Goal: Task Accomplishment & Management: Use online tool/utility

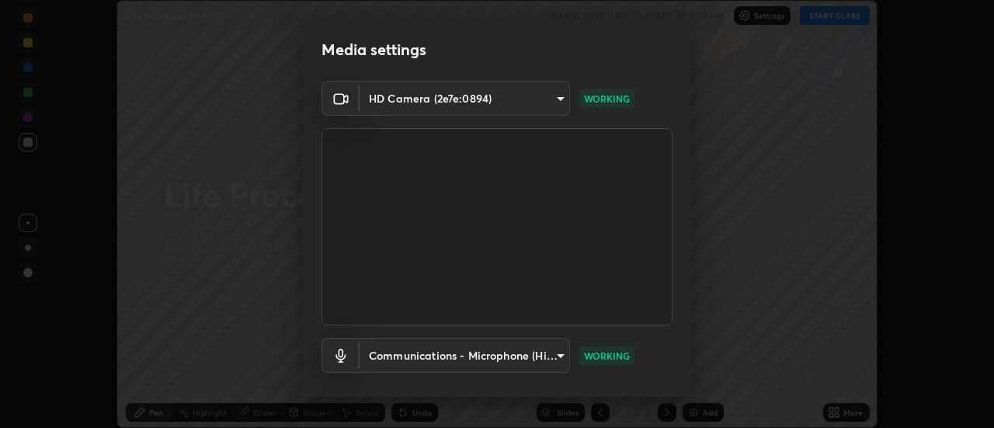
scroll to position [82, 0]
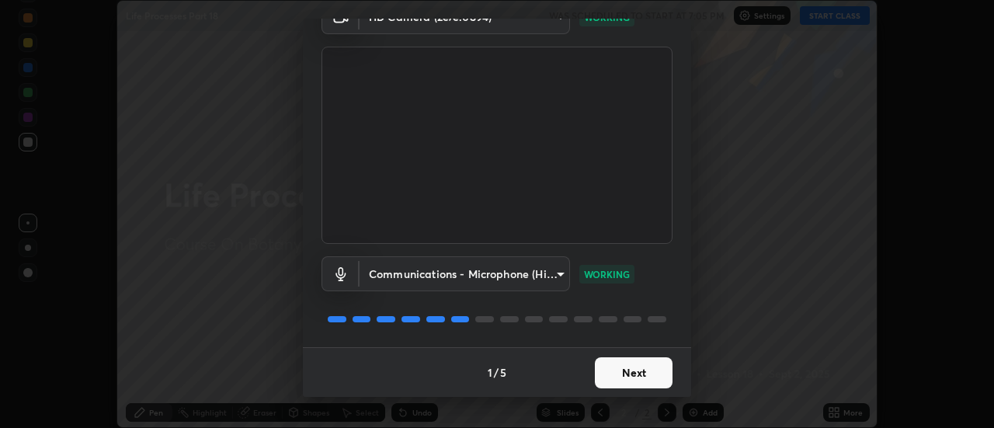
click at [617, 373] on button "Next" at bounding box center [634, 372] width 78 height 31
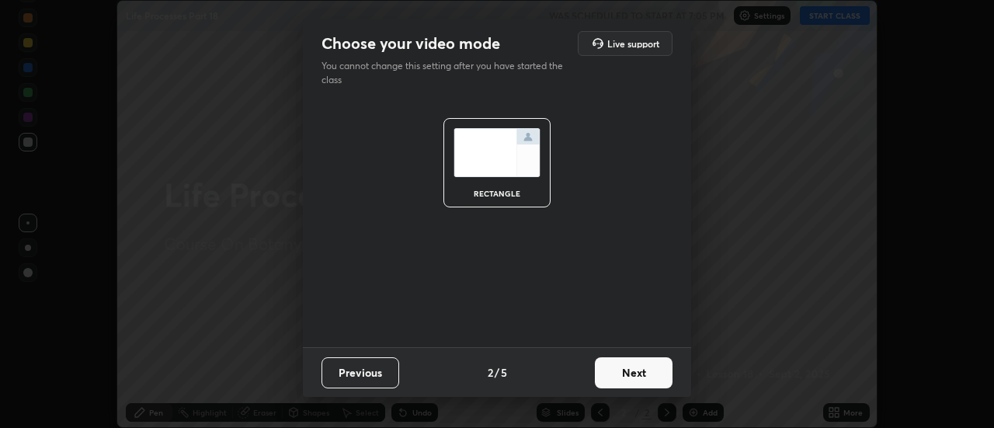
click at [618, 373] on button "Next" at bounding box center [634, 372] width 78 height 31
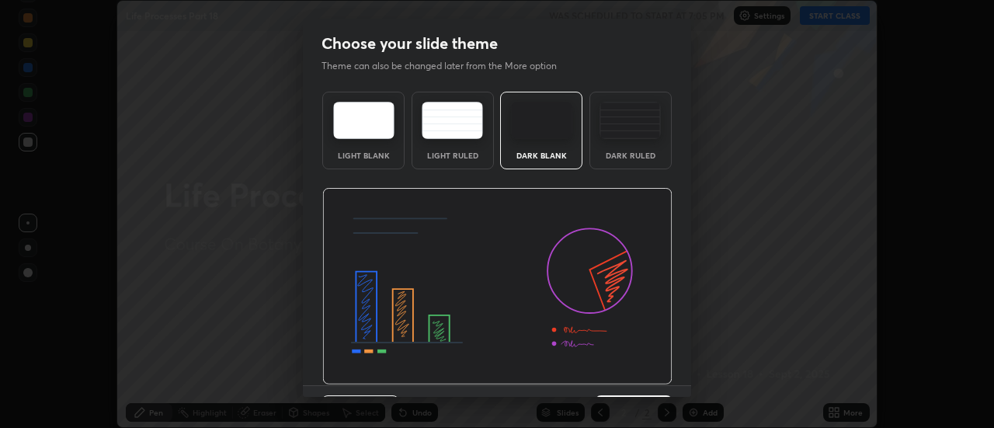
scroll to position [38, 0]
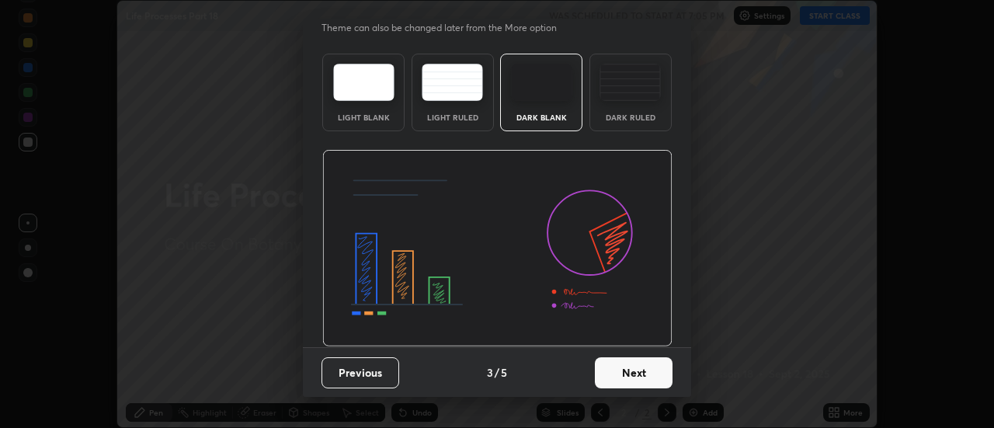
click at [627, 370] on button "Next" at bounding box center [634, 372] width 78 height 31
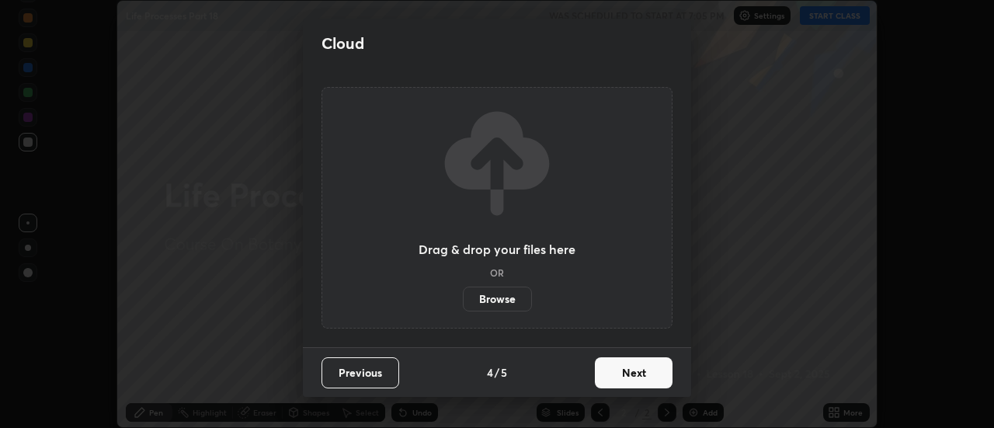
scroll to position [0, 0]
click at [622, 367] on button "Next" at bounding box center [634, 372] width 78 height 31
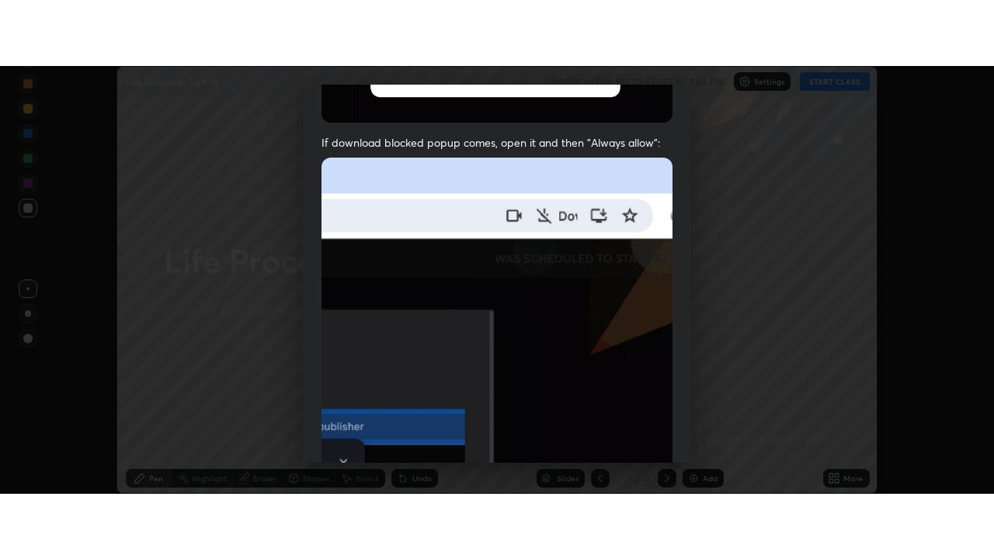
scroll to position [398, 0]
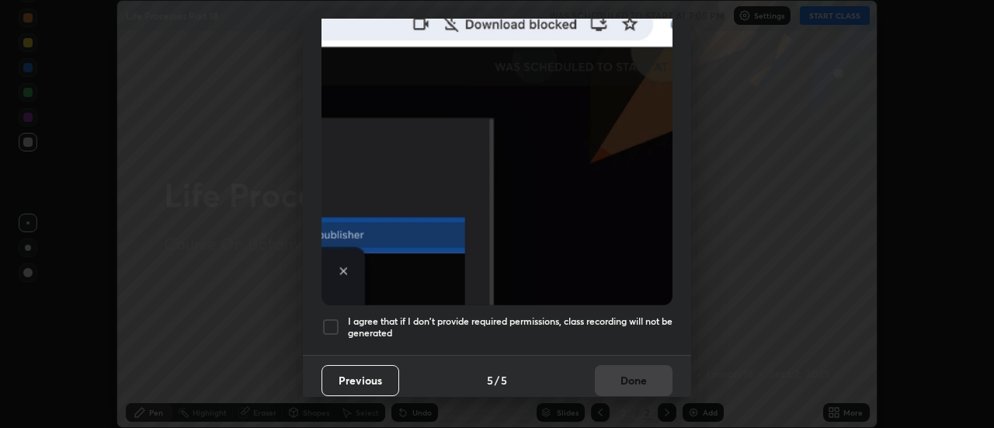
click at [332, 320] on div at bounding box center [330, 327] width 19 height 19
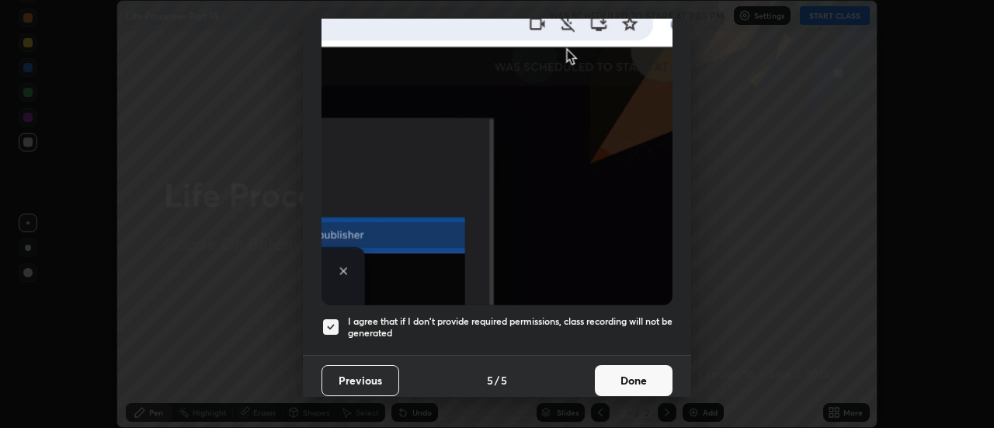
click at [616, 370] on button "Done" at bounding box center [634, 380] width 78 height 31
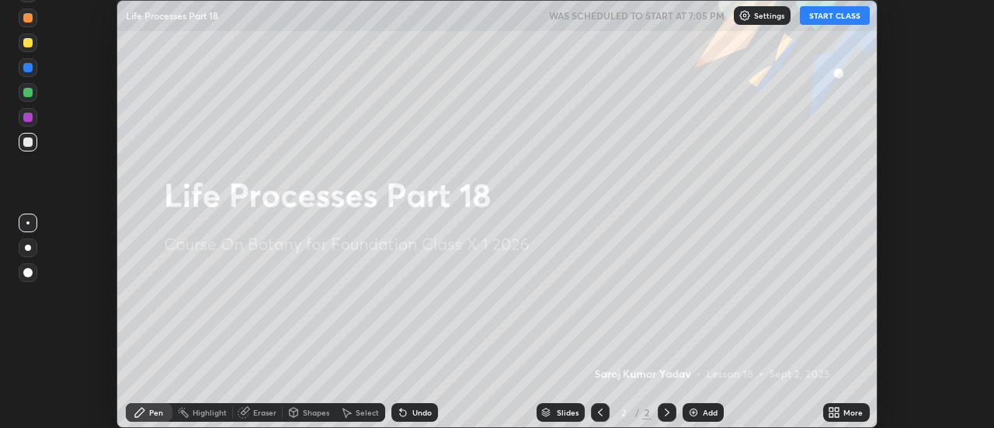
click at [830, 15] on button "START CLASS" at bounding box center [835, 15] width 70 height 19
click at [836, 411] on icon at bounding box center [838, 410] width 4 height 4
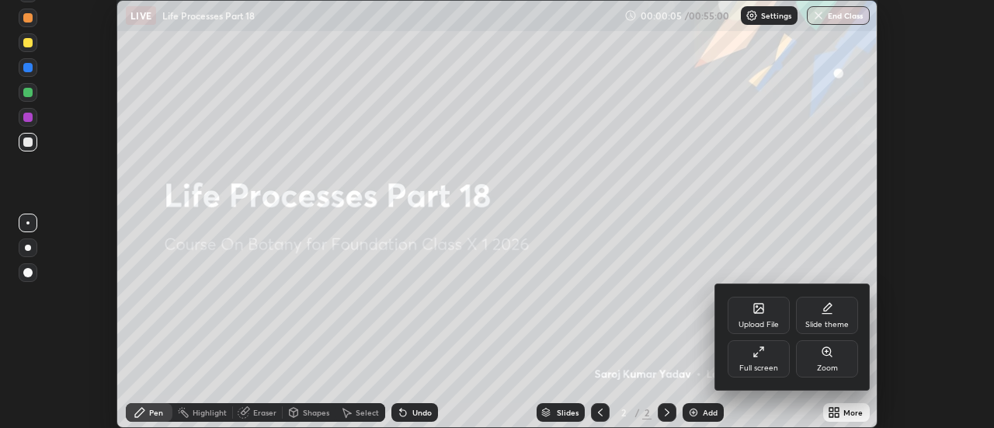
click at [766, 360] on div "Full screen" at bounding box center [759, 358] width 62 height 37
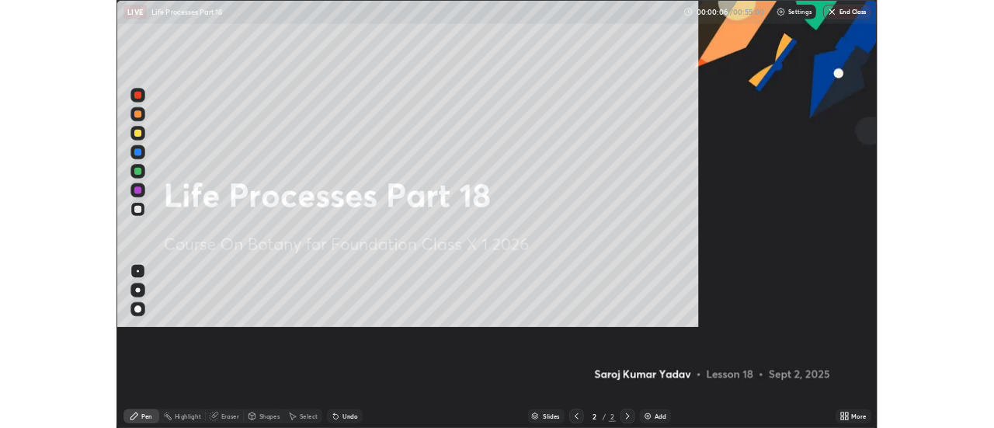
scroll to position [559, 994]
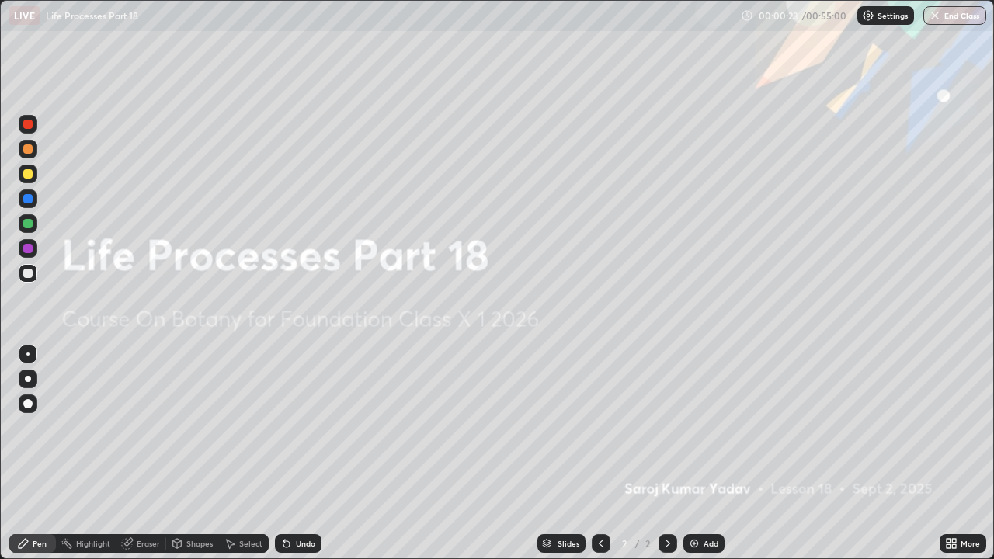
click at [947, 427] on icon at bounding box center [949, 541] width 4 height 4
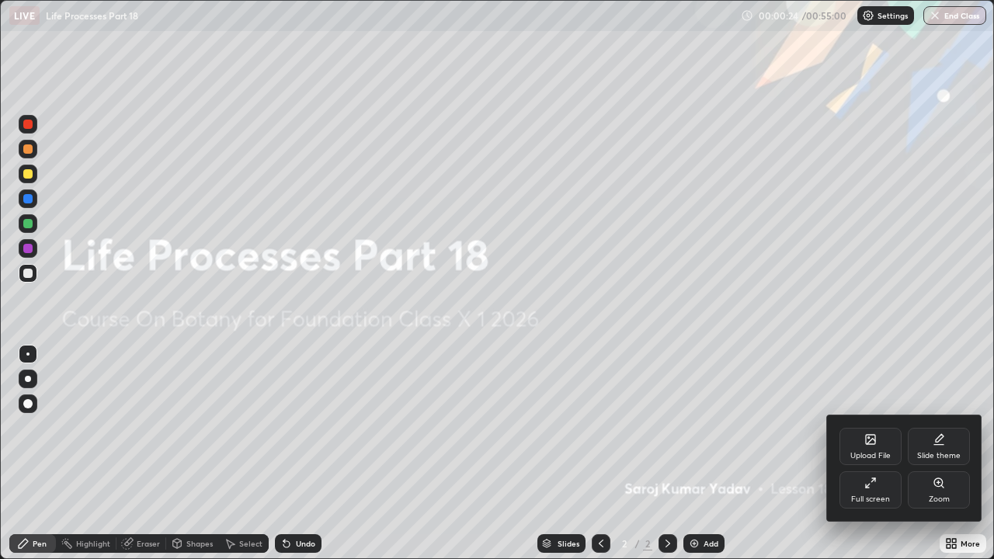
click at [879, 427] on div "Upload File" at bounding box center [870, 446] width 62 height 37
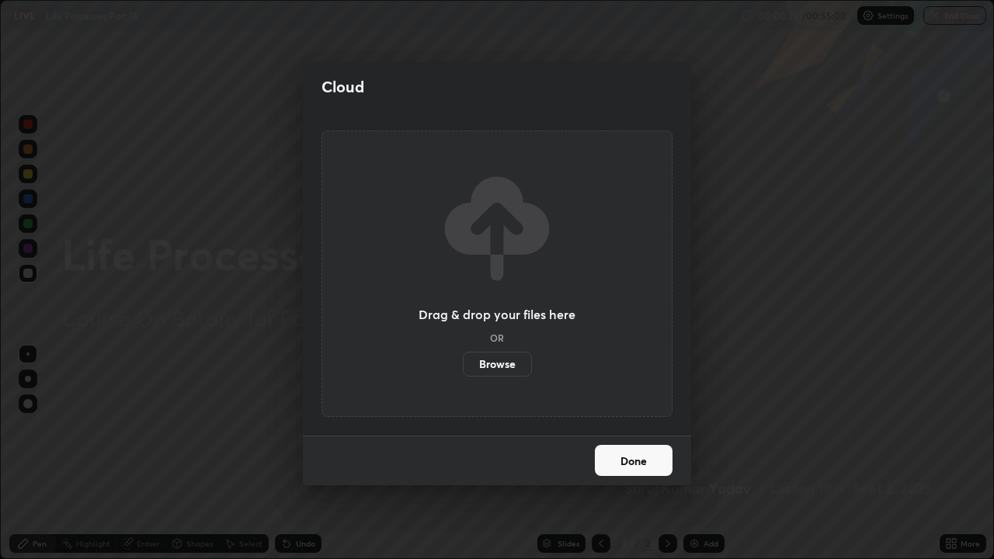
click at [512, 362] on label "Browse" at bounding box center [497, 364] width 69 height 25
click at [463, 362] on input "Browse" at bounding box center [463, 364] width 0 height 25
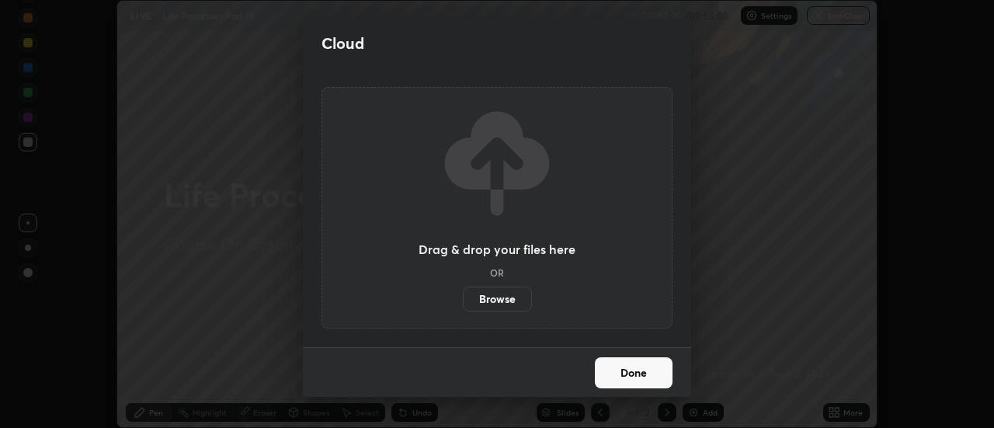
scroll to position [77222, 76656]
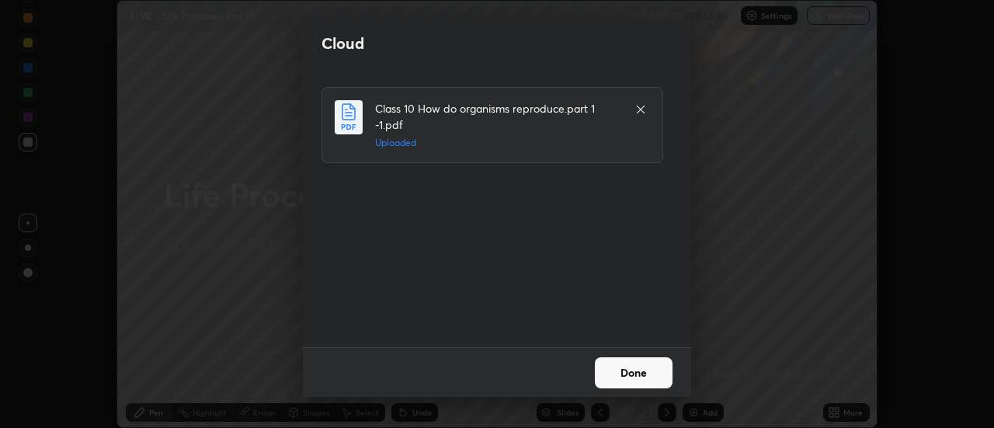
click at [612, 371] on button "Done" at bounding box center [634, 372] width 78 height 31
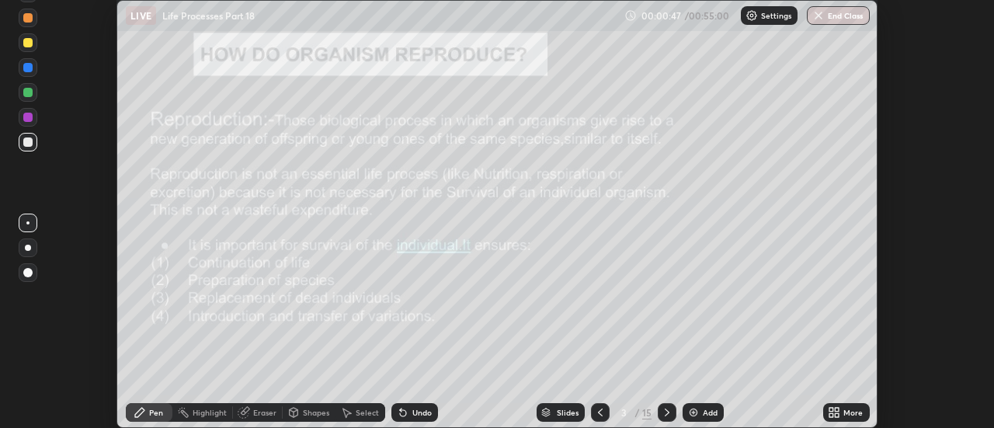
click at [567, 415] on div "Slides" at bounding box center [568, 412] width 22 height 8
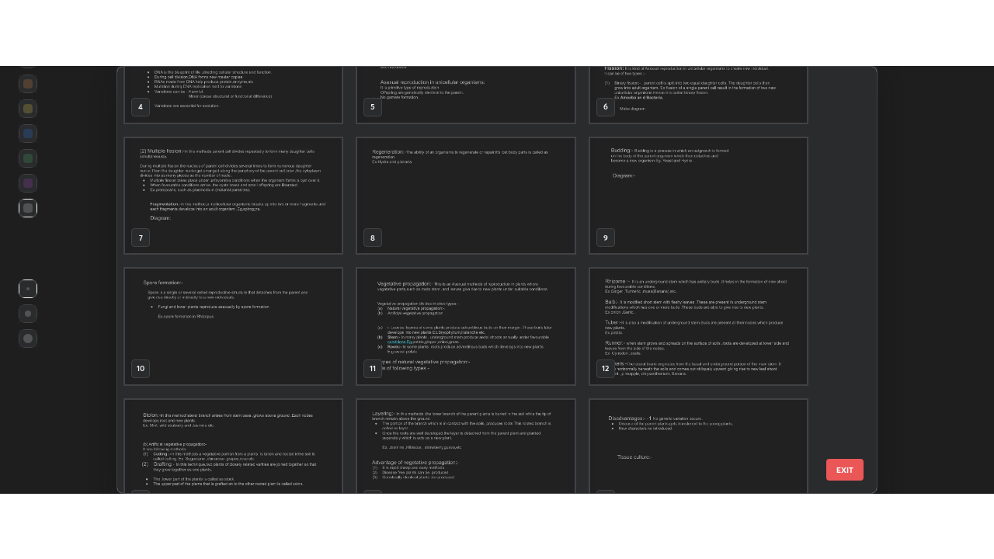
scroll to position [228, 0]
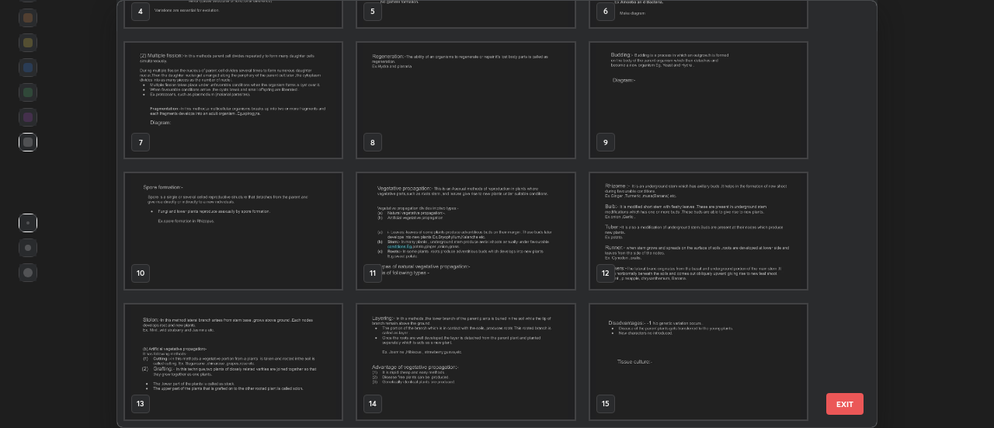
click at [266, 233] on img "grid" at bounding box center [233, 230] width 217 height 115
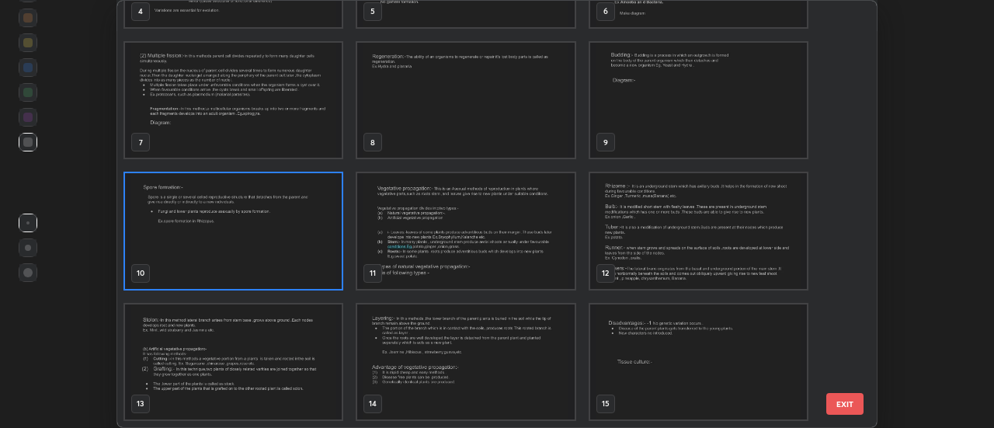
click at [266, 233] on img "grid" at bounding box center [233, 230] width 217 height 115
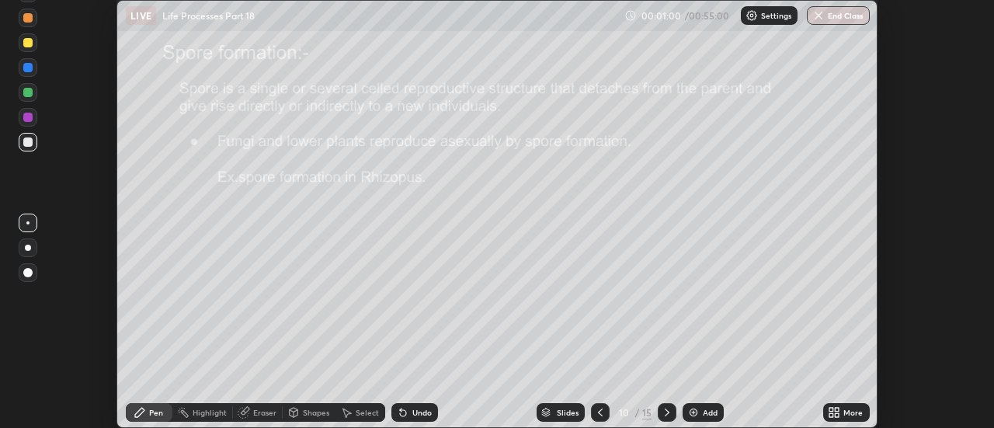
click at [836, 412] on icon at bounding box center [834, 412] width 12 height 12
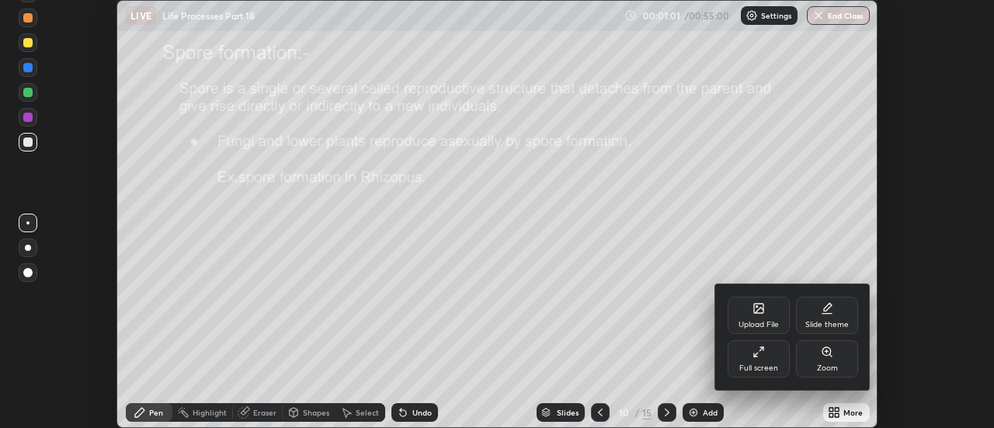
click at [773, 360] on div "Full screen" at bounding box center [759, 358] width 62 height 37
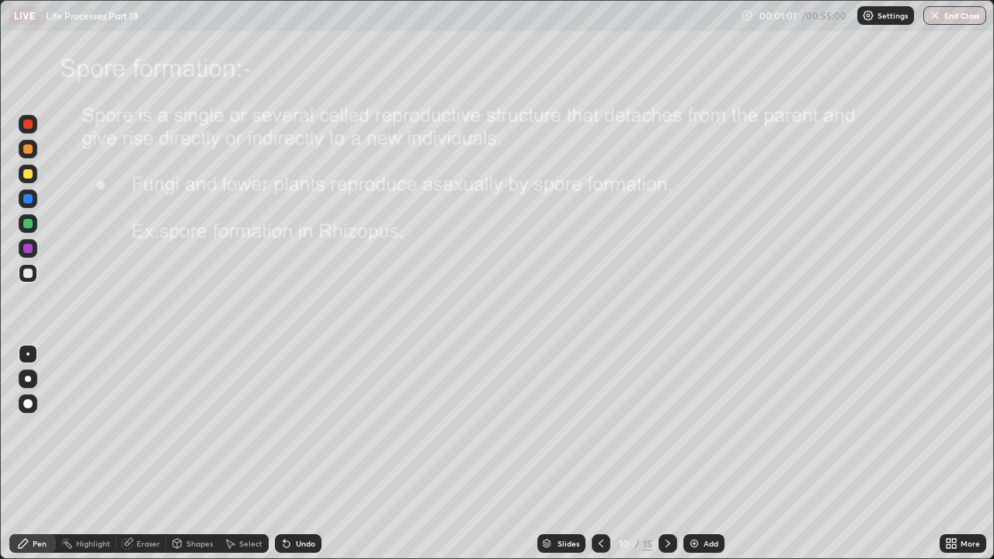
scroll to position [559, 994]
click at [32, 120] on div at bounding box center [28, 124] width 19 height 19
click at [599, 427] on icon at bounding box center [601, 543] width 12 height 12
click at [29, 174] on div at bounding box center [27, 173] width 9 height 9
click at [27, 377] on div at bounding box center [28, 379] width 6 height 6
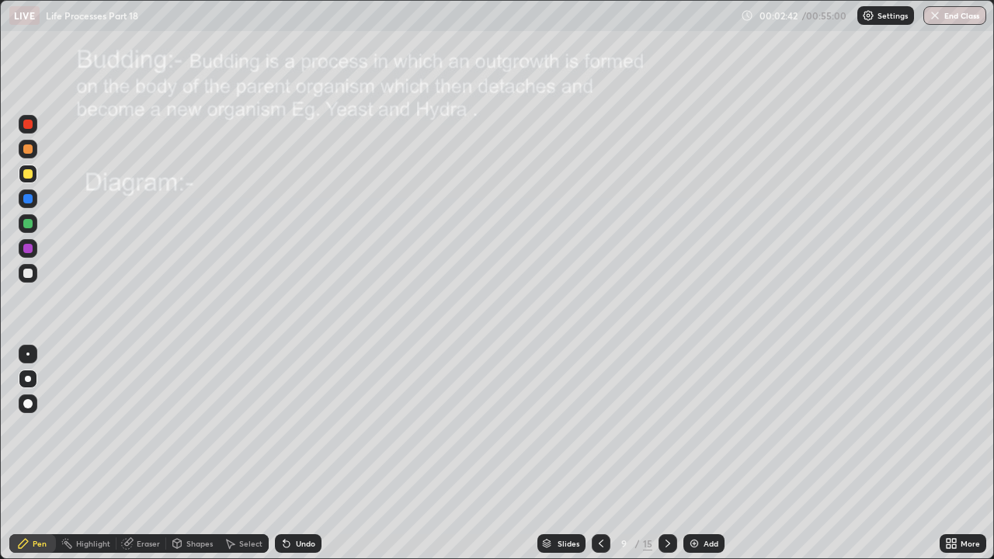
click at [665, 427] on icon at bounding box center [668, 543] width 12 height 12
click at [29, 122] on div at bounding box center [27, 124] width 9 height 9
click at [296, 427] on div "Undo" at bounding box center [305, 544] width 19 height 8
click at [27, 226] on div at bounding box center [27, 223] width 9 height 9
click at [25, 151] on div at bounding box center [27, 148] width 9 height 9
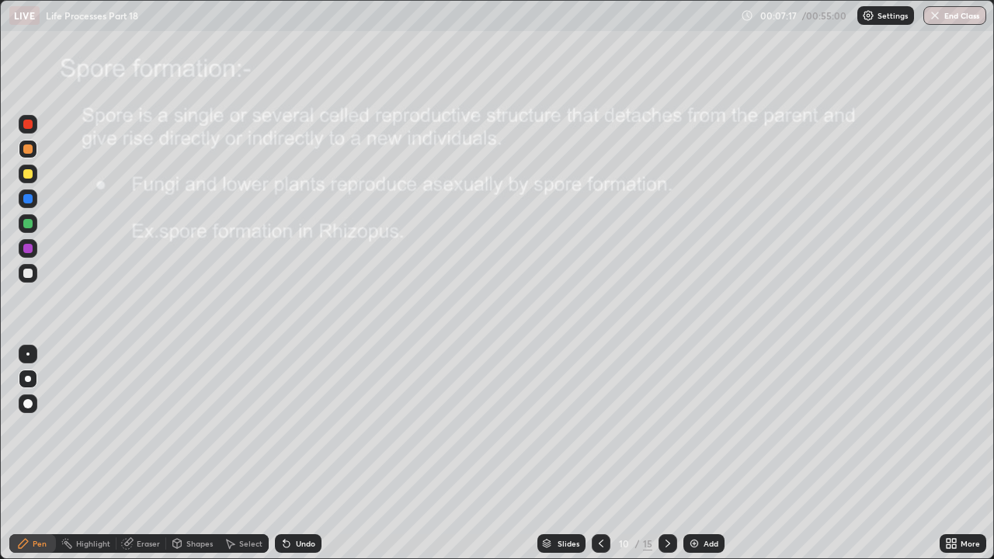
click at [666, 427] on icon at bounding box center [668, 543] width 12 height 12
click at [26, 121] on div at bounding box center [27, 124] width 9 height 9
click at [26, 222] on div at bounding box center [27, 223] width 9 height 9
click at [31, 176] on div at bounding box center [27, 173] width 9 height 9
click at [29, 224] on div at bounding box center [27, 223] width 9 height 9
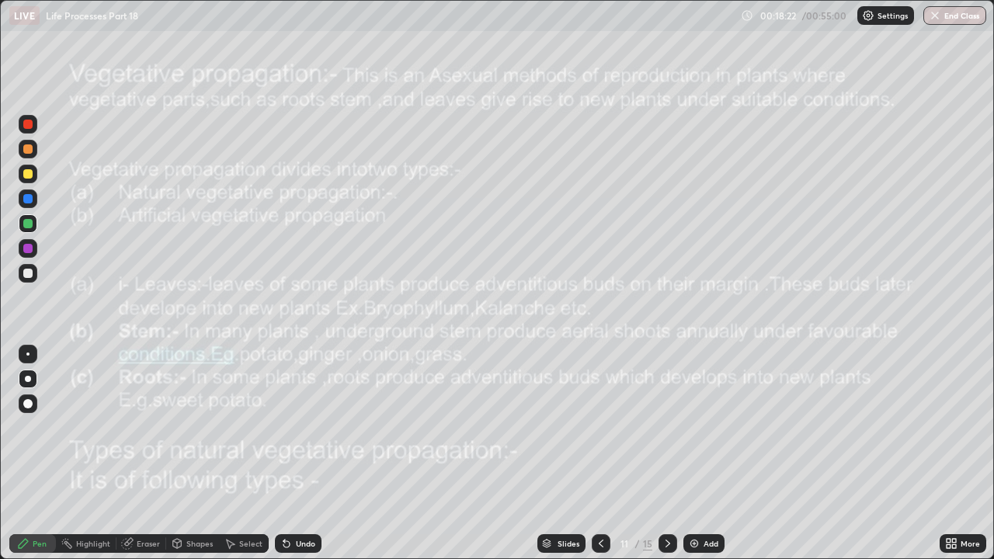
click at [668, 427] on icon at bounding box center [668, 543] width 12 height 12
click at [30, 172] on div at bounding box center [27, 173] width 9 height 9
click at [665, 427] on icon at bounding box center [668, 543] width 12 height 12
click at [28, 224] on div at bounding box center [27, 223] width 9 height 9
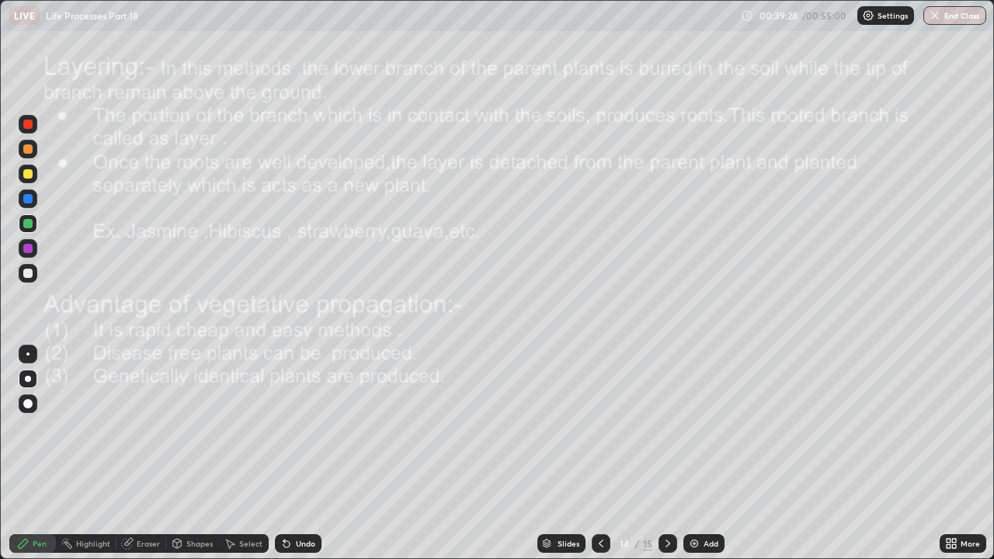
click at [28, 196] on div at bounding box center [27, 198] width 9 height 9
click at [665, 427] on icon at bounding box center [667, 544] width 5 height 8
click at [599, 427] on icon at bounding box center [601, 543] width 12 height 12
click at [667, 427] on icon at bounding box center [668, 543] width 12 height 12
click at [958, 21] on button "End Class" at bounding box center [955, 15] width 61 height 19
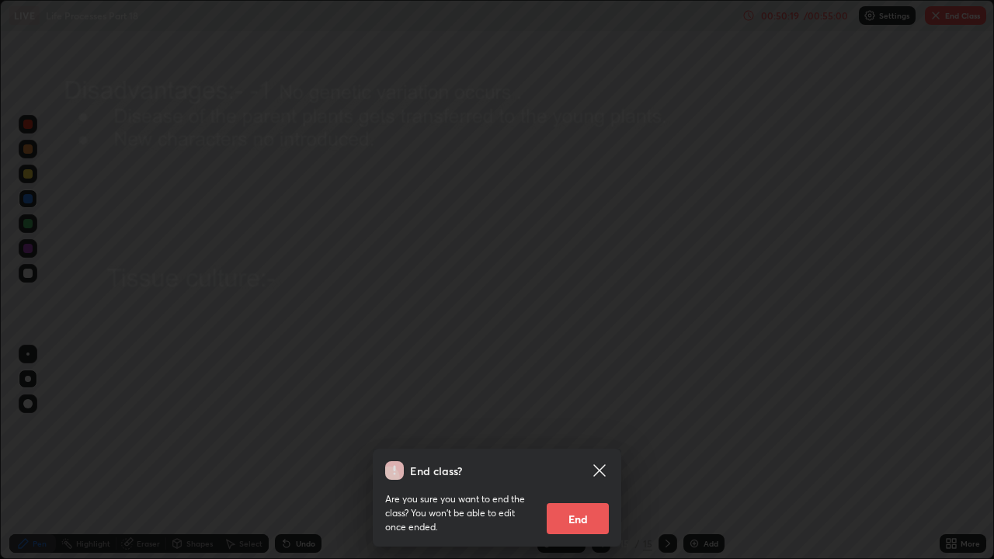
click at [575, 427] on button "End" at bounding box center [578, 518] width 62 height 31
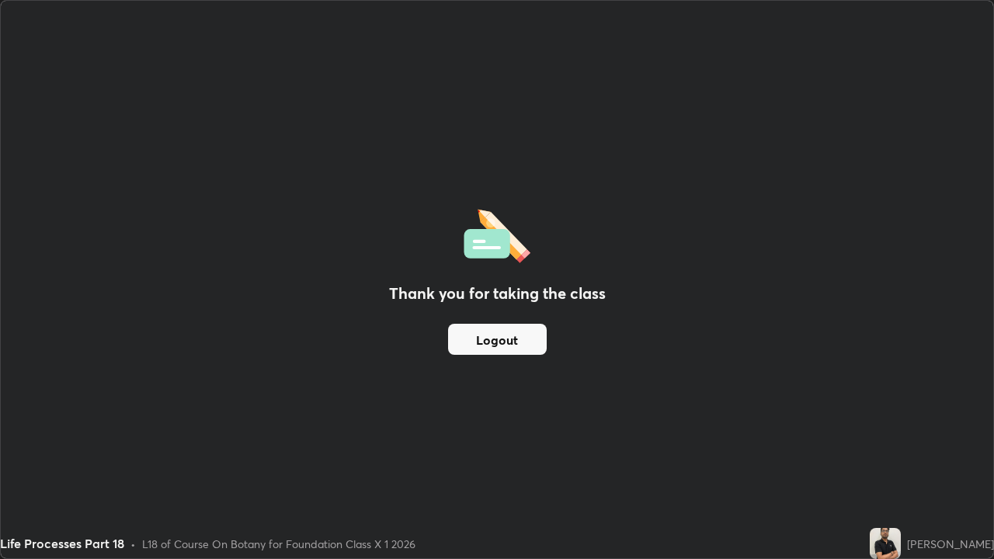
click at [724, 301] on div "Thank you for taking the class Logout" at bounding box center [497, 280] width 992 height 558
